Goal: Transaction & Acquisition: Download file/media

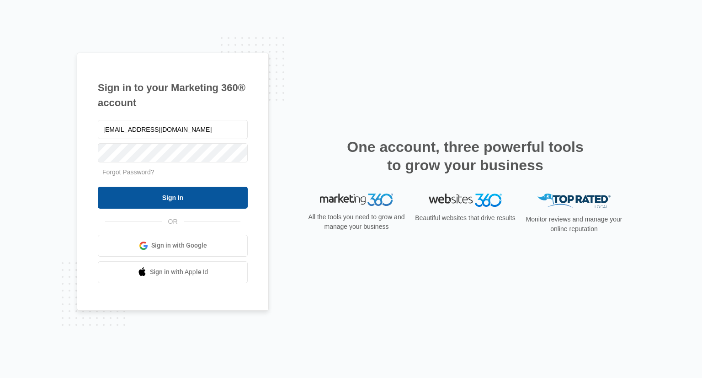
click at [159, 198] on input "Sign In" at bounding box center [173, 198] width 150 height 22
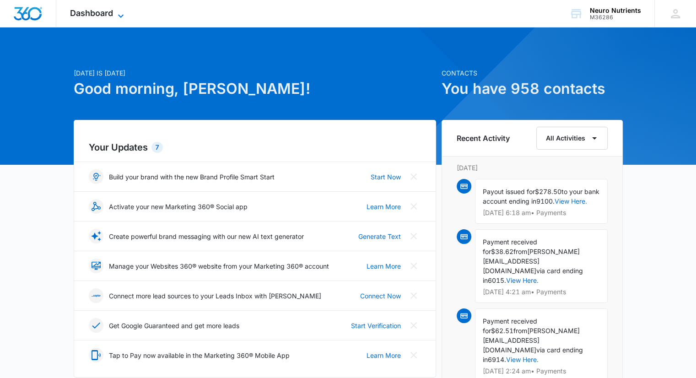
click at [122, 16] on icon at bounding box center [120, 15] width 5 height 3
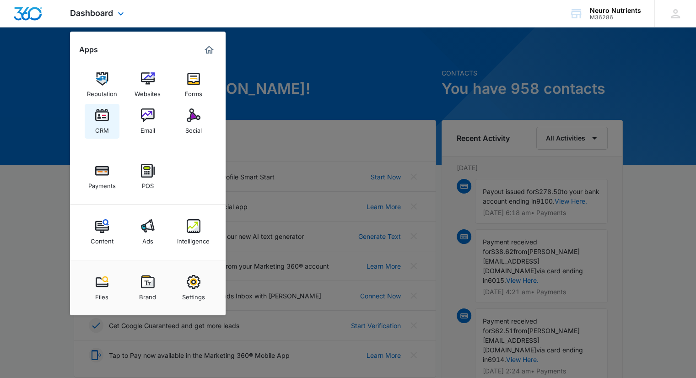
click at [104, 118] on img at bounding box center [102, 115] width 14 height 14
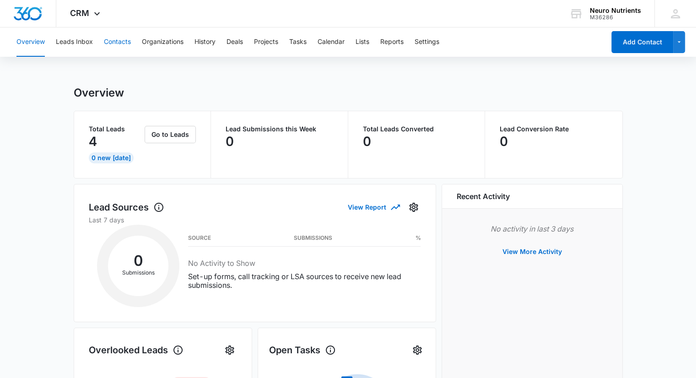
click at [115, 43] on button "Contacts" at bounding box center [117, 41] width 27 height 29
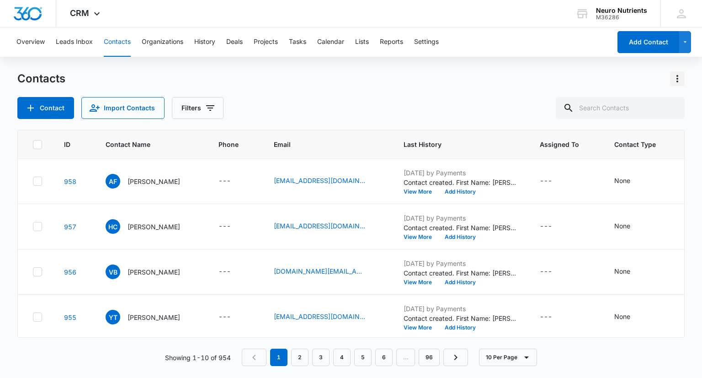
click at [675, 78] on icon "Actions" at bounding box center [677, 78] width 11 height 11
click at [649, 134] on div "Export All Contacts" at bounding box center [632, 132] width 60 height 6
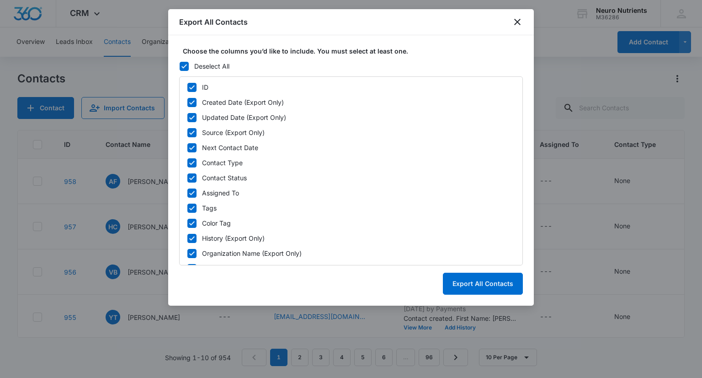
click at [191, 132] on icon at bounding box center [192, 133] width 8 height 8
click at [188, 132] on input "Source (Export Only)" at bounding box center [187, 132] width 0 height 0
checkbox input "false"
click at [190, 148] on icon at bounding box center [191, 147] width 5 height 4
click at [188, 148] on input "Next Contact Date" at bounding box center [187, 147] width 0 height 0
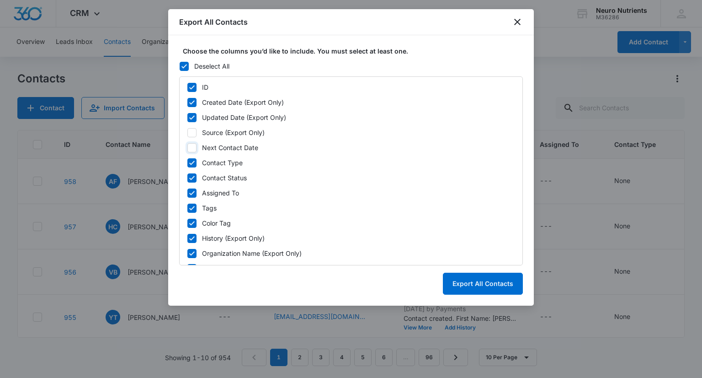
checkbox input "false"
click at [189, 165] on icon at bounding box center [192, 163] width 8 height 8
click at [188, 163] on input "Contact Type" at bounding box center [187, 162] width 0 height 0
checkbox input "false"
click at [189, 180] on icon at bounding box center [192, 178] width 8 height 8
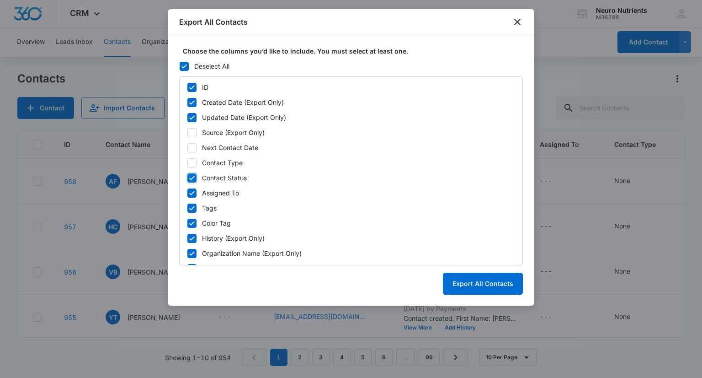
click at [188, 178] on input "Contact Status" at bounding box center [187, 177] width 0 height 0
checkbox input "false"
click at [192, 199] on div "ID Created Date (Export Only) Updated Date (Export Only) Source (Export Only) N…" at bounding box center [351, 170] width 344 height 189
click at [192, 209] on icon at bounding box center [191, 208] width 5 height 4
click at [188, 208] on input "Tags" at bounding box center [187, 208] width 0 height 0
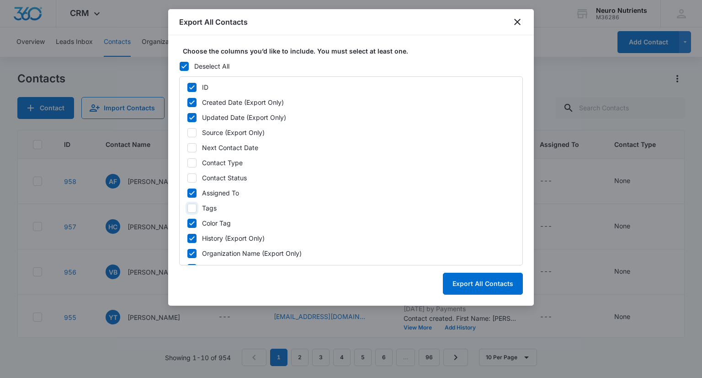
checkbox input "false"
click at [191, 189] on icon at bounding box center [192, 193] width 8 height 8
click at [188, 193] on input "Assigned To" at bounding box center [187, 193] width 0 height 0
checkbox input "false"
click at [190, 221] on icon at bounding box center [192, 223] width 8 height 8
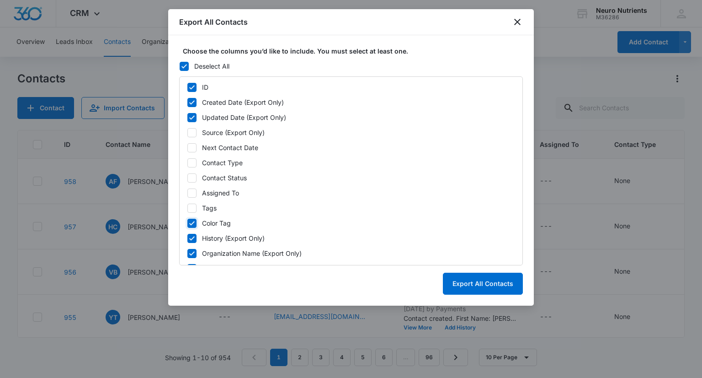
click at [188, 223] on input "Color Tag" at bounding box center [187, 223] width 0 height 0
checkbox input "false"
click at [190, 238] on icon at bounding box center [191, 238] width 5 height 4
click at [188, 238] on input "History (Export Only)" at bounding box center [187, 238] width 0 height 0
checkbox input "false"
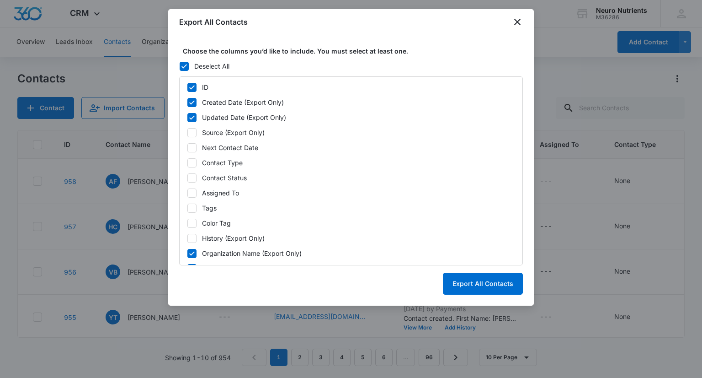
click at [190, 84] on icon at bounding box center [192, 87] width 8 height 8
click at [188, 87] on input "ID" at bounding box center [187, 87] width 0 height 0
checkbox input "false"
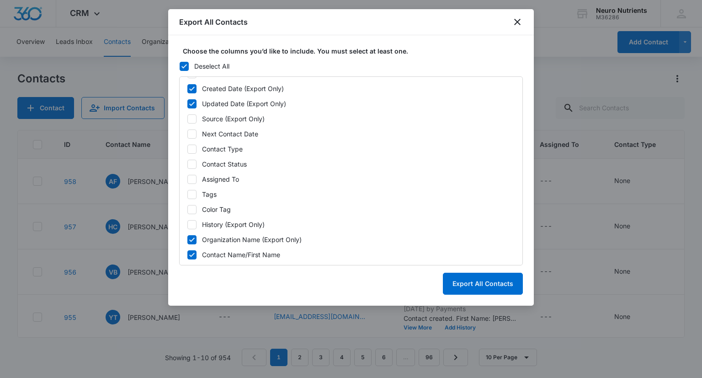
scroll to position [2, 0]
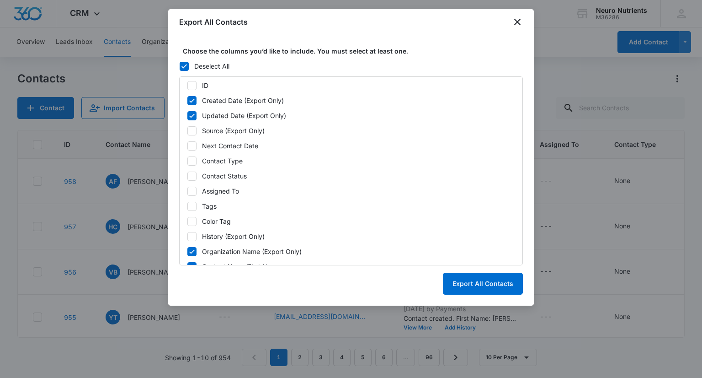
click at [194, 101] on icon at bounding box center [192, 100] width 8 height 8
click at [188, 101] on input "Created Date (Export Only)" at bounding box center [187, 100] width 0 height 0
checkbox input "false"
drag, startPoint x: 194, startPoint y: 113, endPoint x: 298, endPoint y: 138, distance: 106.7
click at [195, 113] on icon at bounding box center [192, 116] width 8 height 8
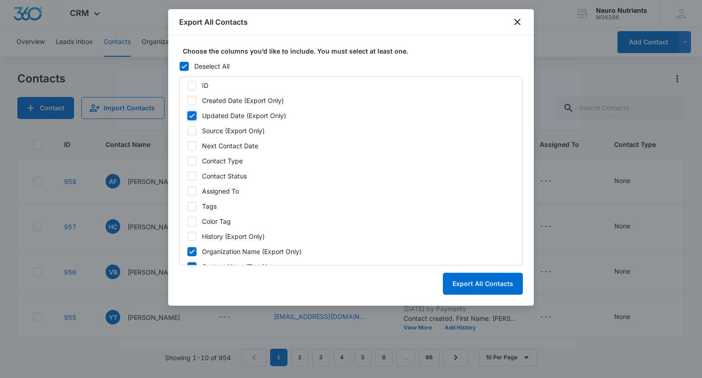
click at [188, 115] on input "Updated Date (Export Only)" at bounding box center [187, 115] width 0 height 0
checkbox input "false"
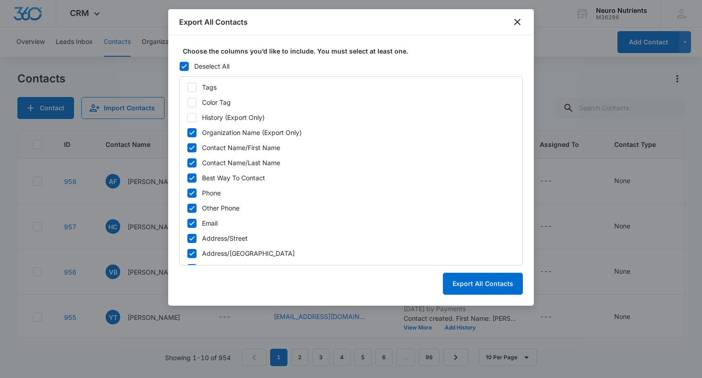
scroll to position [134, 0]
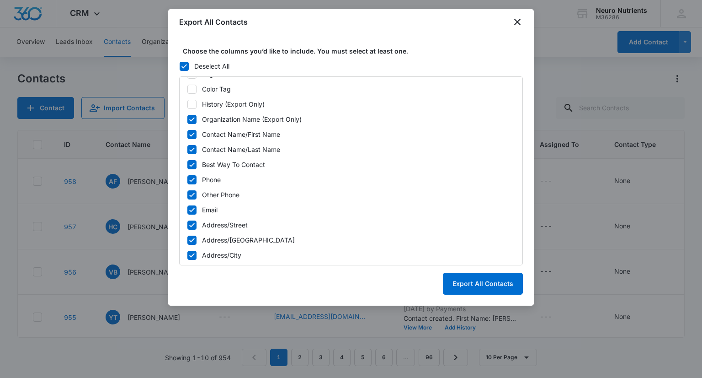
click at [191, 161] on icon at bounding box center [192, 165] width 8 height 8
click at [188, 164] on input "Best Way To Contact" at bounding box center [187, 164] width 0 height 0
checkbox input "false"
click at [190, 193] on icon at bounding box center [192, 195] width 8 height 8
click at [188, 194] on input "Other Phone" at bounding box center [187, 194] width 0 height 0
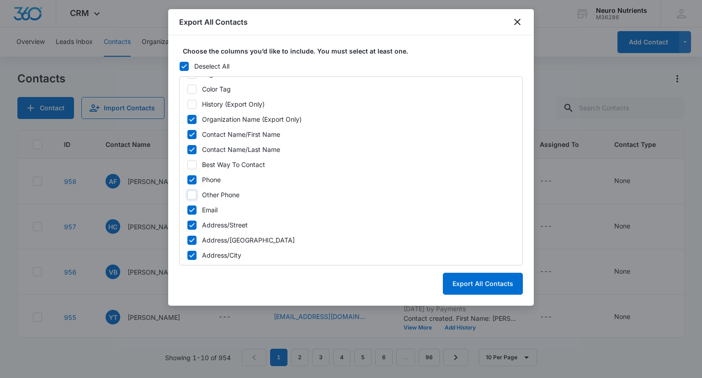
checkbox input "false"
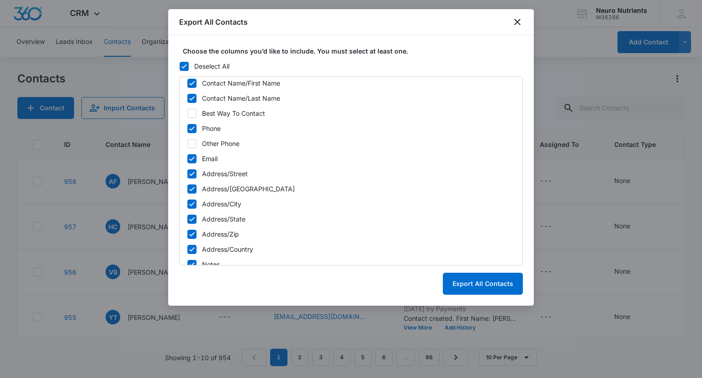
scroll to position [203, 0]
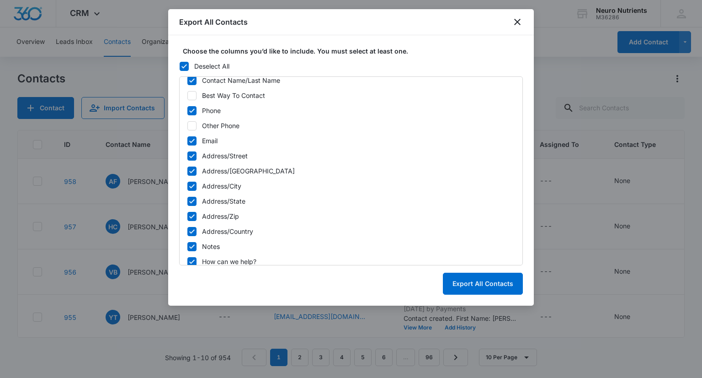
click at [189, 169] on icon at bounding box center [192, 171] width 8 height 8
click at [188, 171] on input "Address/[GEOGRAPHIC_DATA]" at bounding box center [187, 171] width 0 height 0
checkbox input "false"
click at [190, 245] on icon at bounding box center [192, 246] width 8 height 8
click at [188, 246] on input "Notes" at bounding box center [187, 246] width 0 height 0
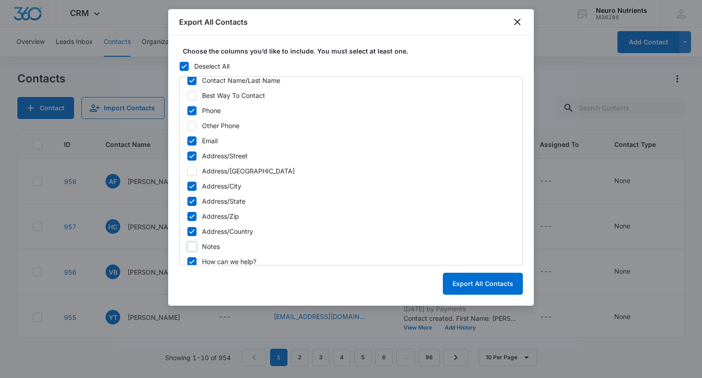
checkbox input "false"
click at [191, 262] on icon at bounding box center [191, 261] width 5 height 4
click at [188, 262] on input "How can we help?" at bounding box center [187, 261] width 0 height 0
checkbox input "false"
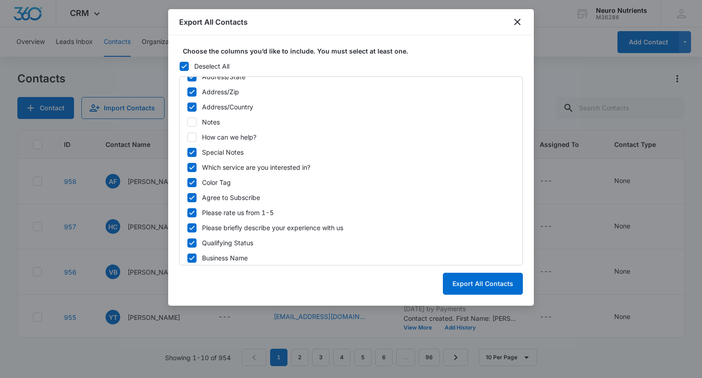
scroll to position [336, 0]
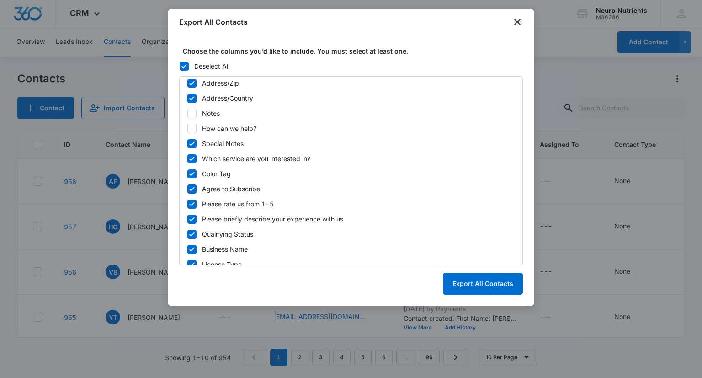
click at [194, 147] on icon at bounding box center [192, 143] width 8 height 8
click at [188, 144] on input "Special Notes" at bounding box center [187, 143] width 0 height 0
checkbox input "false"
click at [194, 160] on icon at bounding box center [192, 159] width 8 height 8
click at [188, 159] on input "Which service are you interested in?" at bounding box center [187, 158] width 0 height 0
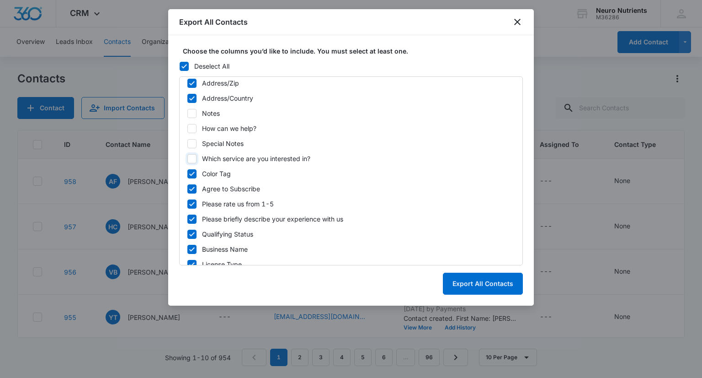
checkbox input "false"
click at [192, 174] on icon at bounding box center [192, 174] width 8 height 8
click at [188, 174] on input "Color Tag" at bounding box center [187, 173] width 0 height 0
checkbox input "false"
click at [192, 188] on icon at bounding box center [191, 189] width 5 height 4
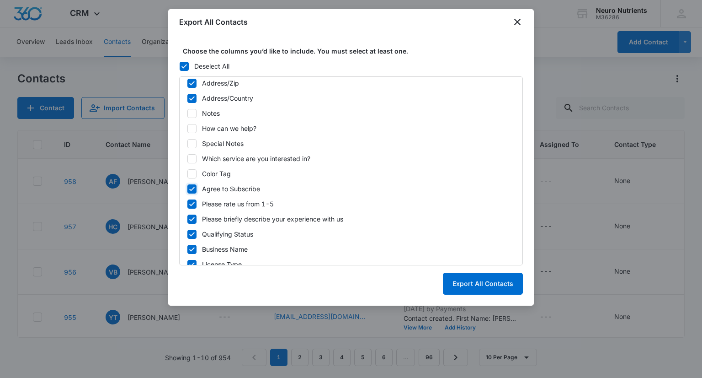
click at [188, 188] on input "Agree to Subscribe" at bounding box center [187, 188] width 0 height 0
checkbox input "false"
click at [191, 208] on div "ID Created Date (Export Only) Updated Date (Export Only) Source (Export Only) N…" at bounding box center [351, 170] width 344 height 189
click at [190, 220] on icon at bounding box center [192, 219] width 8 height 8
click at [188, 219] on input "Please briefly describe your experience with us" at bounding box center [187, 219] width 0 height 0
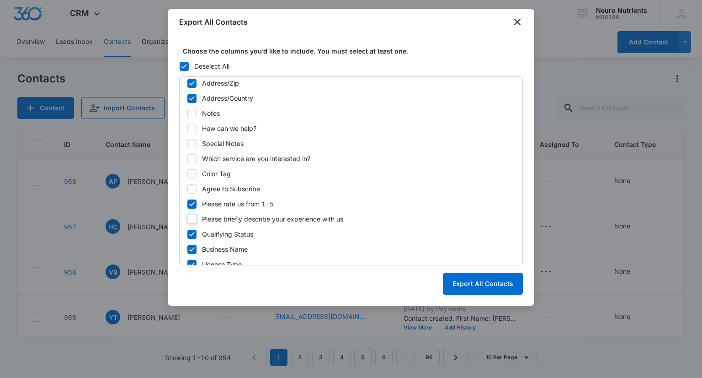
checkbox input "false"
click at [190, 201] on icon at bounding box center [192, 204] width 8 height 8
click at [188, 204] on input "Please rate us from 1-5" at bounding box center [187, 204] width 0 height 0
checkbox input "false"
click at [190, 233] on icon at bounding box center [191, 234] width 5 height 4
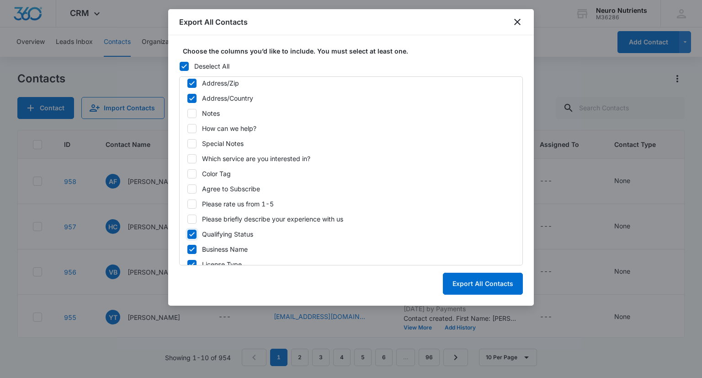
click at [188, 234] on input "Qualifying Status" at bounding box center [187, 234] width 0 height 0
checkbox input "false"
click at [190, 251] on icon at bounding box center [192, 249] width 8 height 8
click at [188, 249] on input "Business Name" at bounding box center [187, 249] width 0 height 0
checkbox input "false"
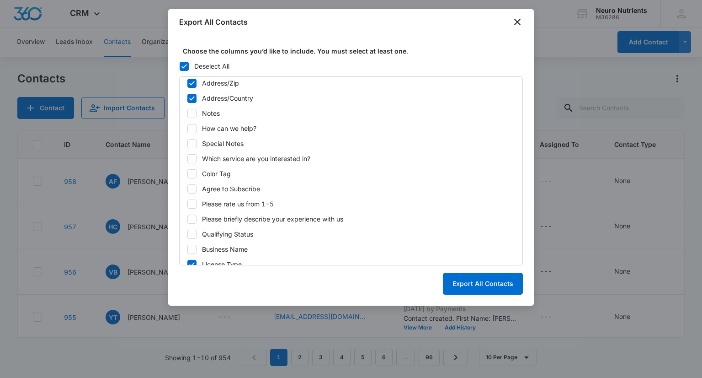
scroll to position [360, 0]
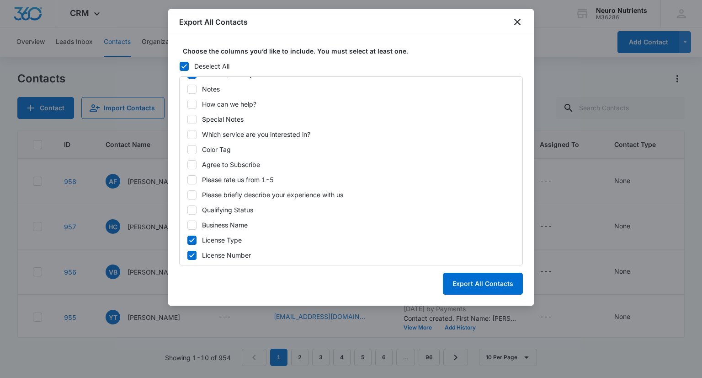
click at [197, 241] on label "License Type" at bounding box center [351, 240] width 328 height 10
click at [188, 240] on input "License Type" at bounding box center [187, 240] width 0 height 0
checkbox input "false"
click at [194, 253] on icon at bounding box center [192, 255] width 8 height 8
click at [188, 255] on input "License Number" at bounding box center [187, 255] width 0 height 0
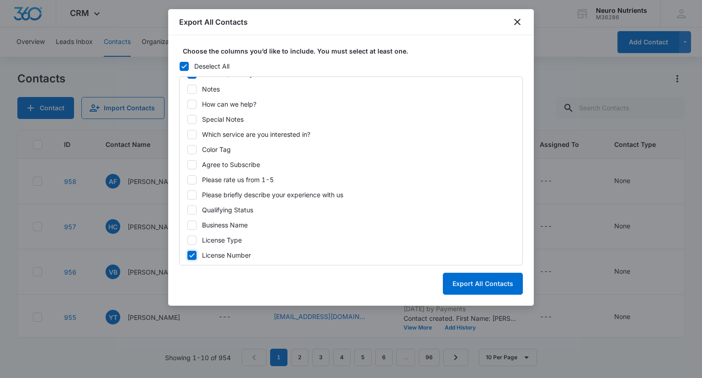
checkbox input "false"
click at [480, 275] on button "Export All Contacts" at bounding box center [483, 284] width 80 height 22
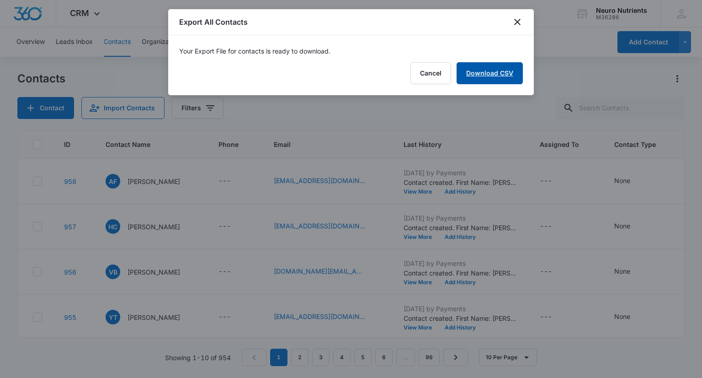
click at [484, 72] on link "Download CSV" at bounding box center [490, 73] width 66 height 22
click at [498, 77] on button "Finish" at bounding box center [504, 73] width 38 height 22
